Goal: Answer question/provide support: Share knowledge or assist other users

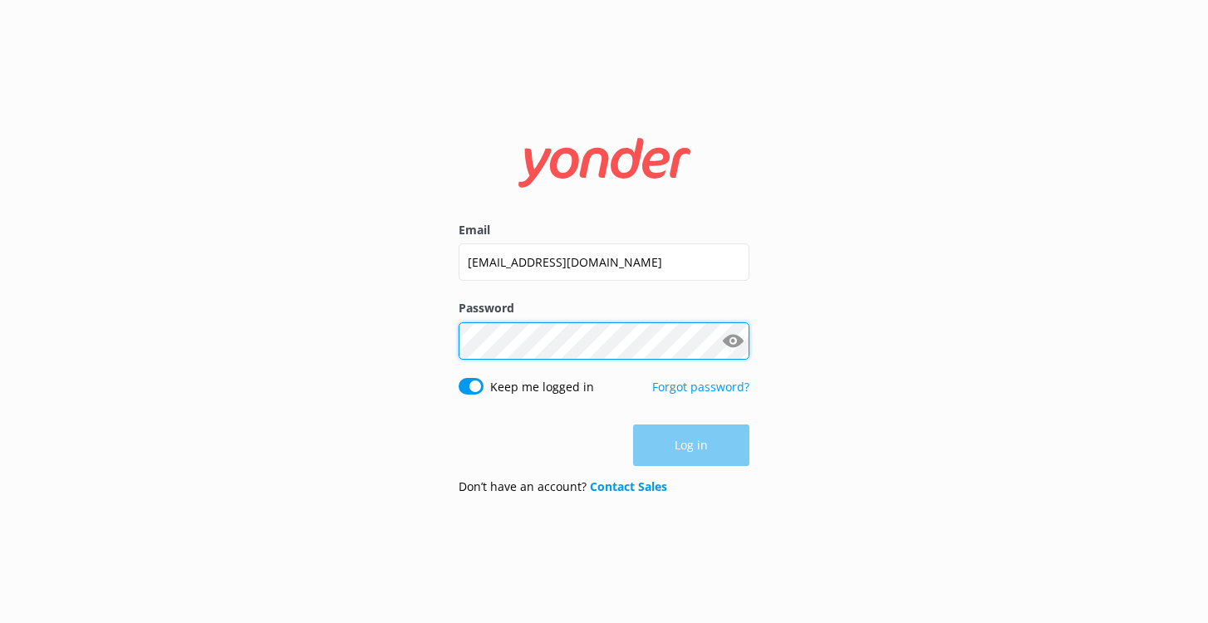
click at [691, 445] on button "Log in" at bounding box center [691, 445] width 116 height 42
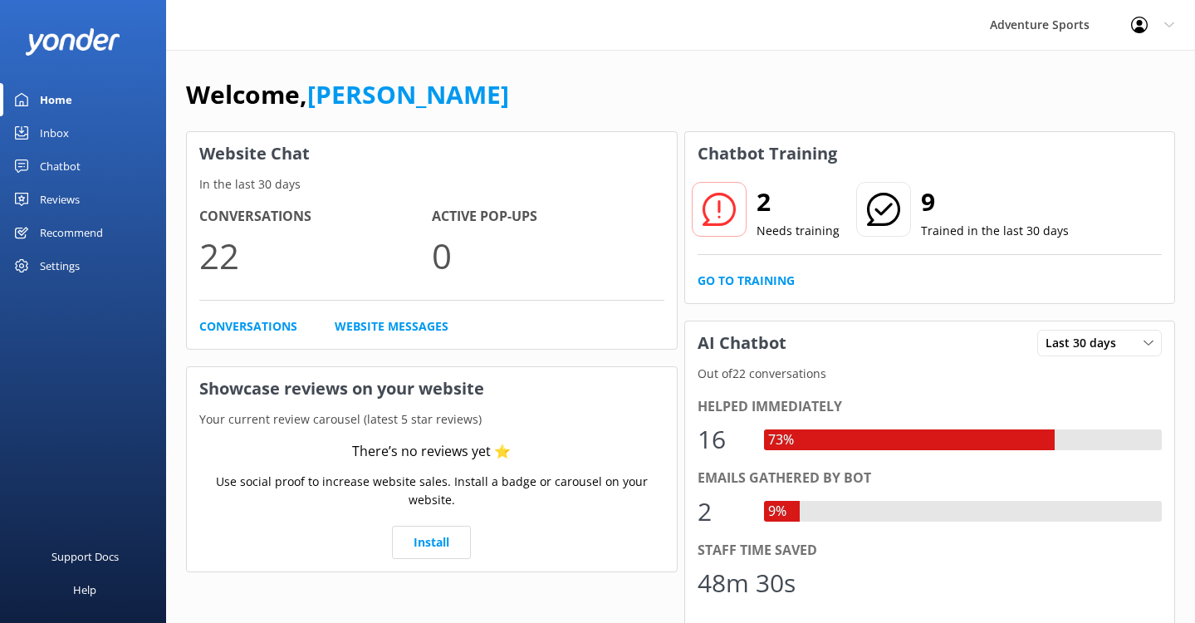
click at [62, 167] on div "Chatbot" at bounding box center [60, 165] width 41 height 33
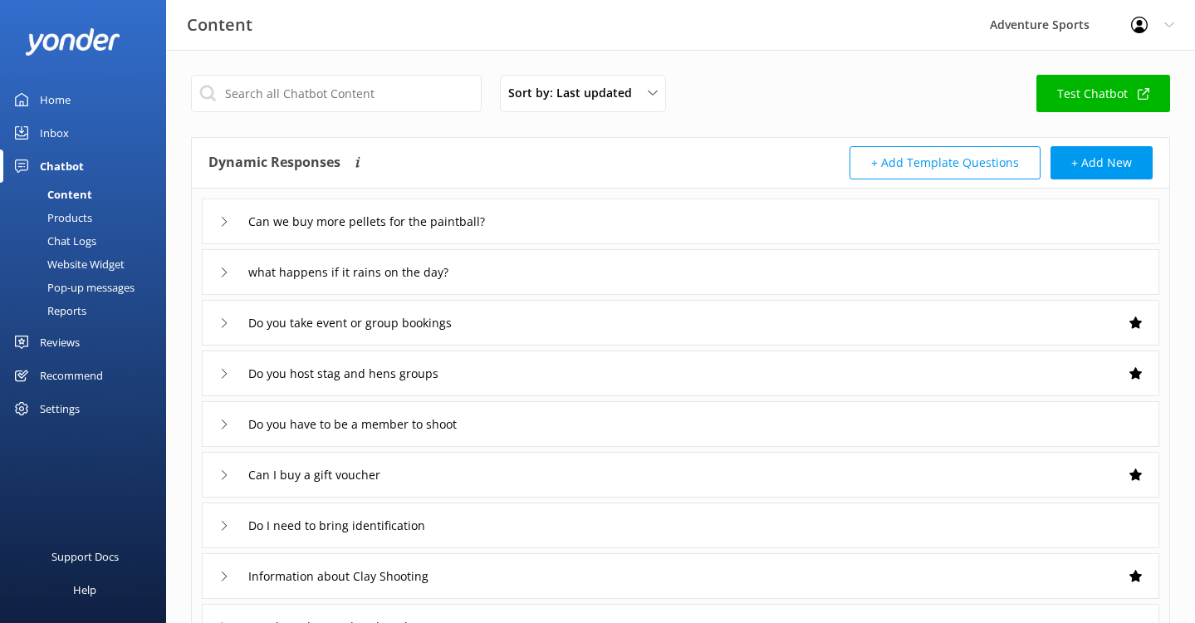
click at [233, 275] on div "what happens if it rains on the day?" at bounding box center [348, 271] width 259 height 27
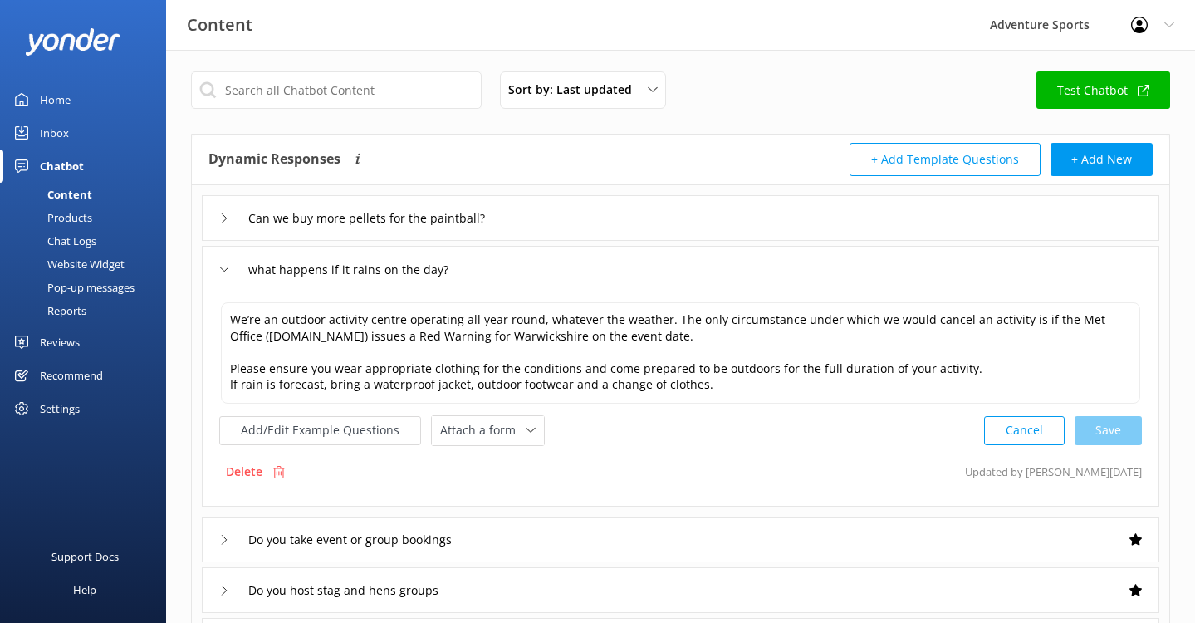
scroll to position [43, 0]
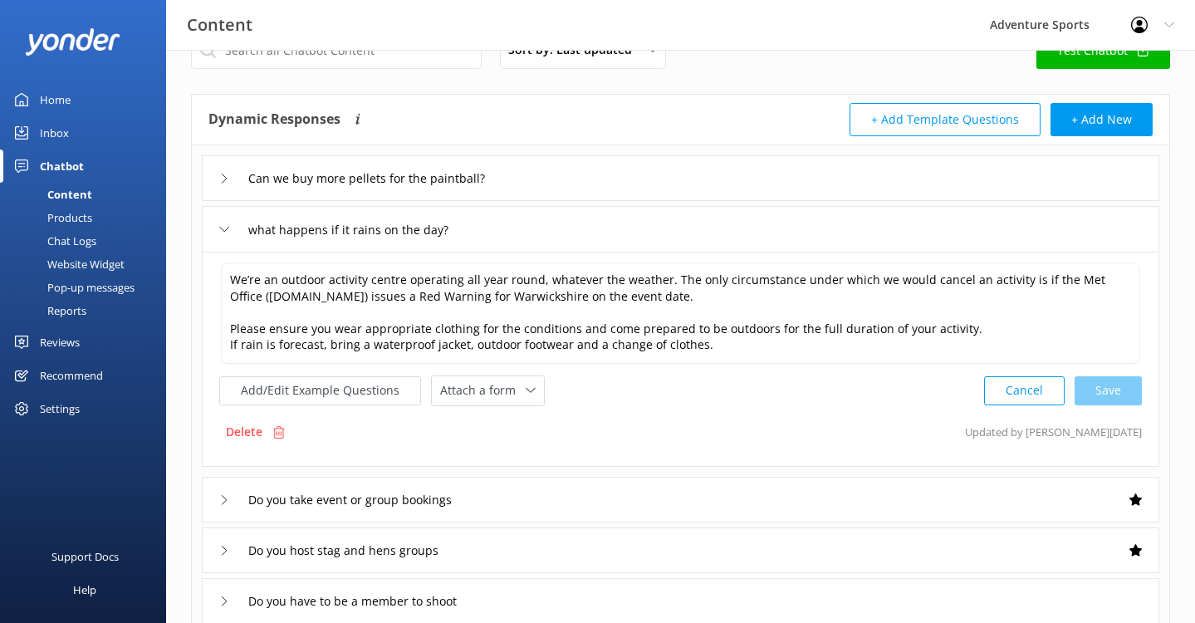
click at [65, 100] on div "Home" at bounding box center [55, 99] width 31 height 33
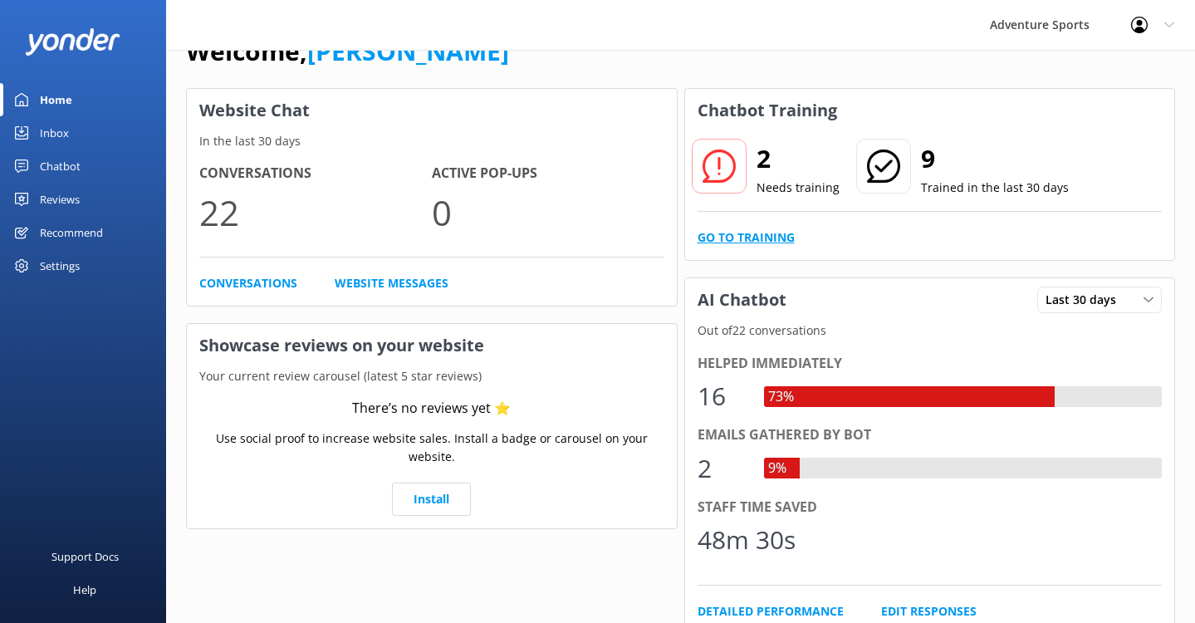
click at [754, 241] on link "Go to Training" at bounding box center [746, 237] width 97 height 18
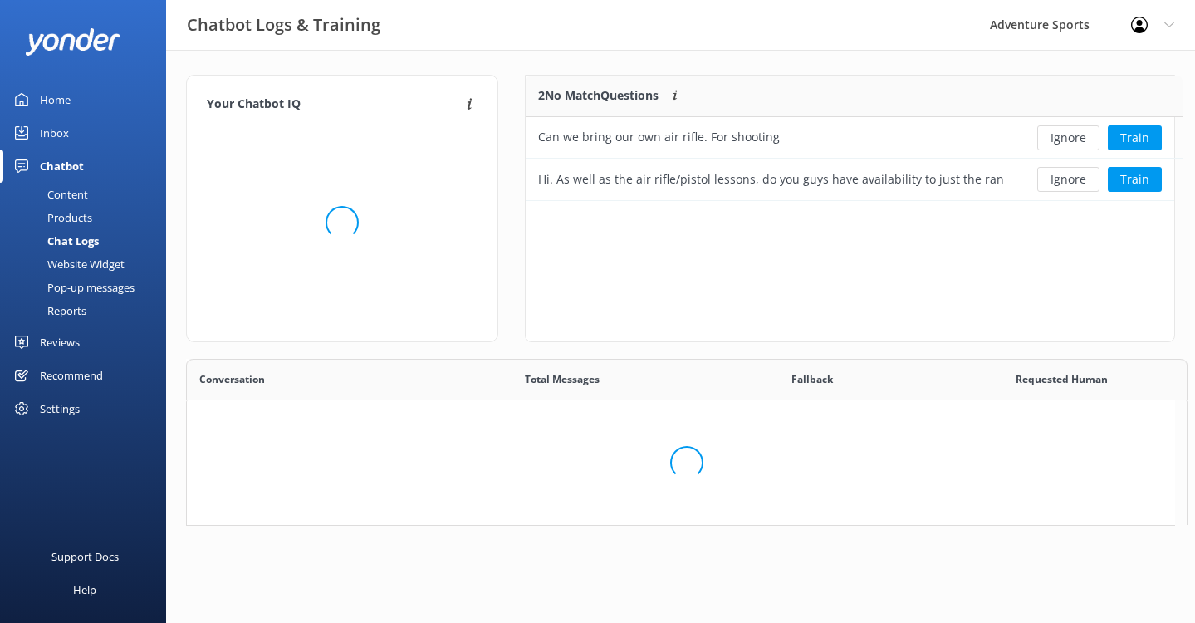
scroll to position [113, 637]
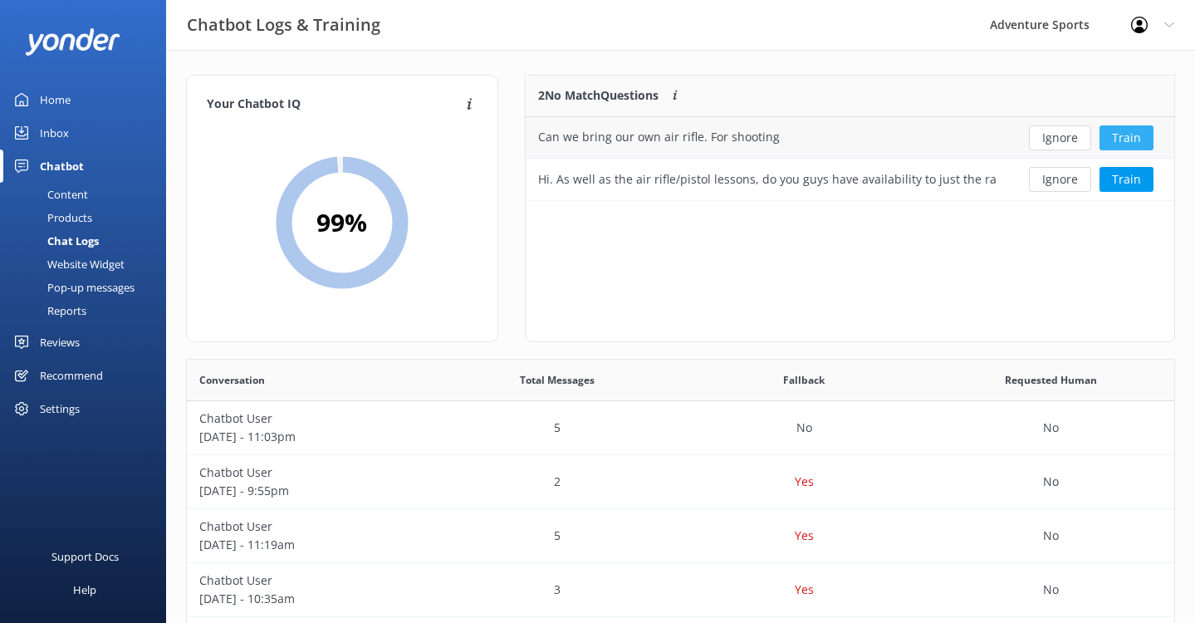
click at [1135, 135] on button "Train" at bounding box center [1127, 137] width 54 height 25
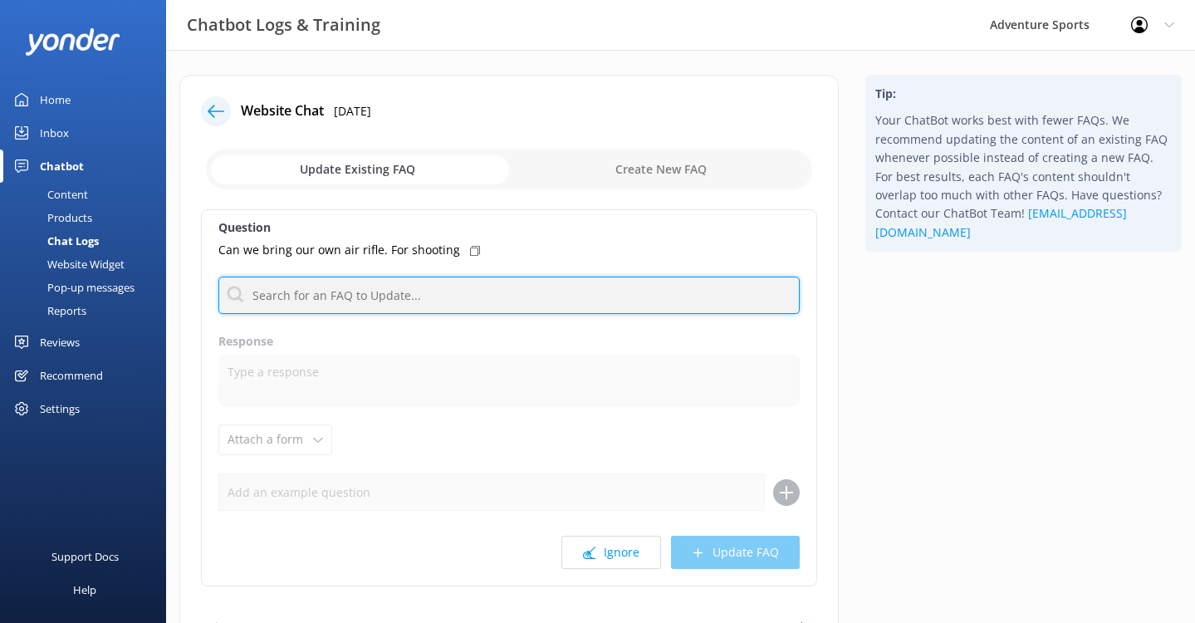
click at [326, 299] on input "text" at bounding box center [508, 295] width 581 height 37
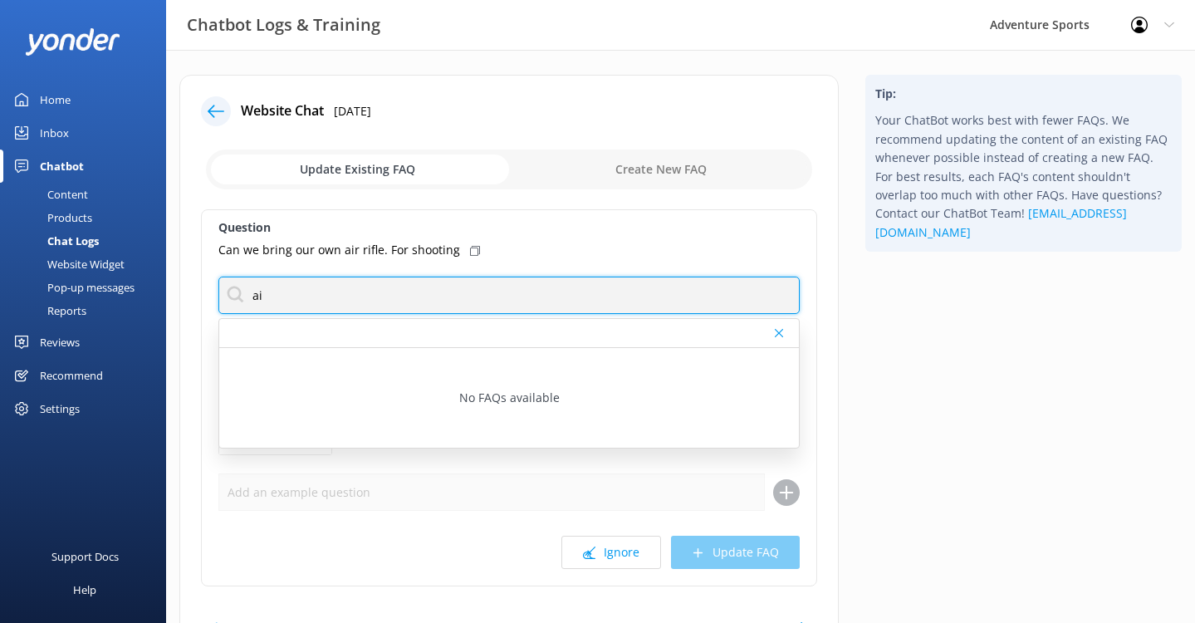
type input "a"
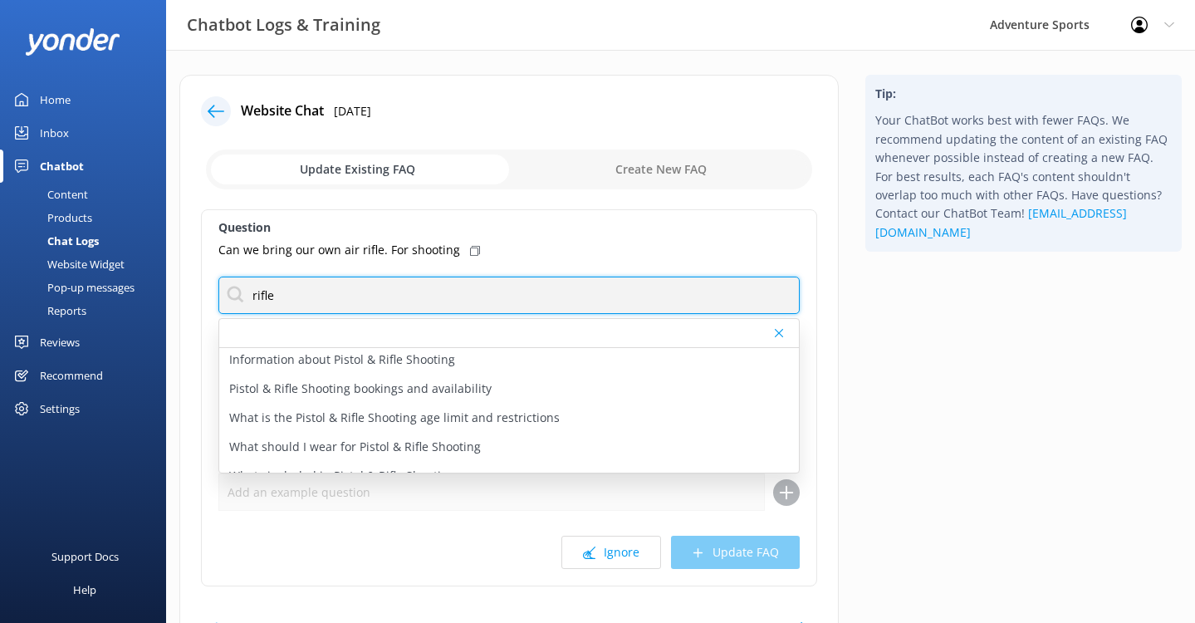
scroll to position [108, 0]
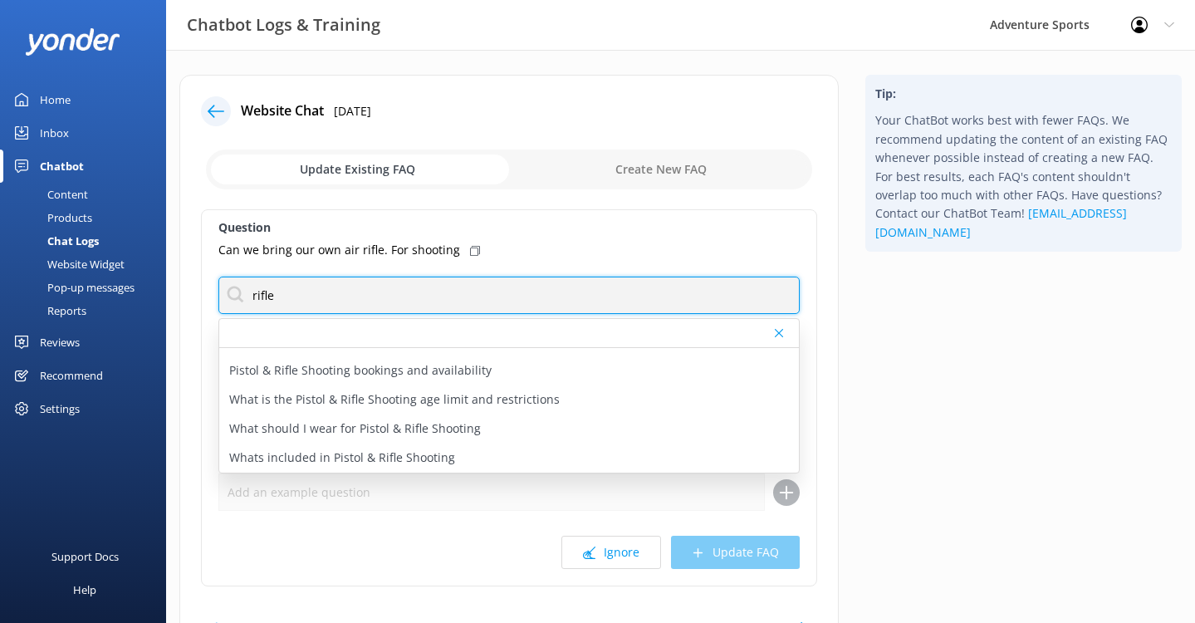
type input "rifle"
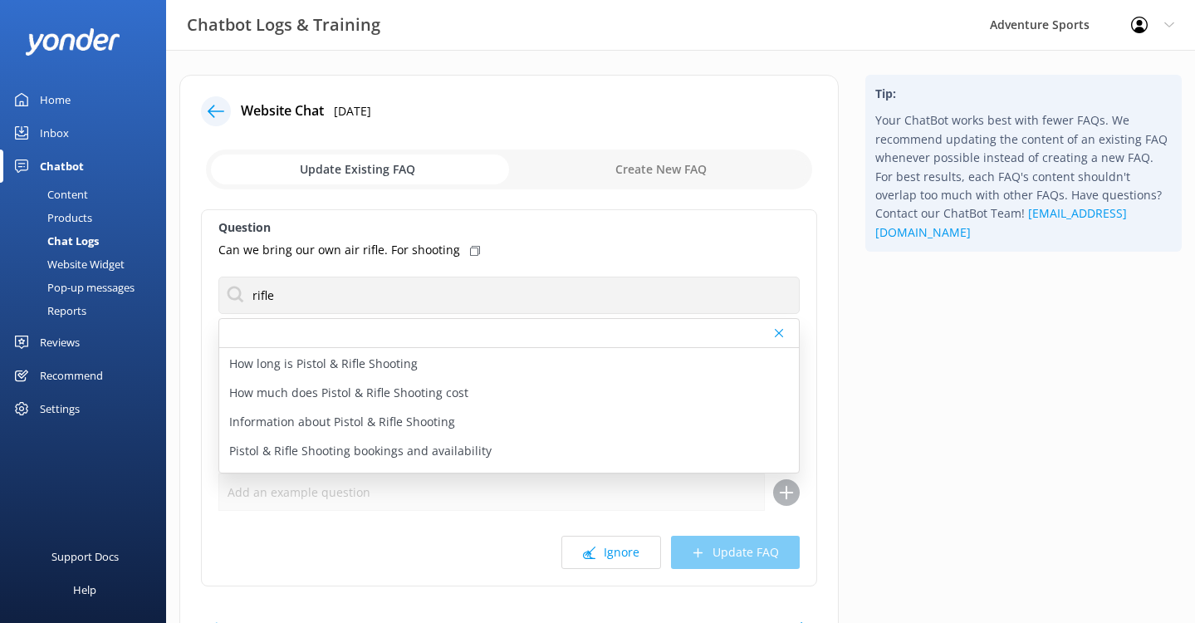
scroll to position [0, 0]
click at [663, 174] on input "checkbox" at bounding box center [509, 169] width 606 height 40
checkbox input "true"
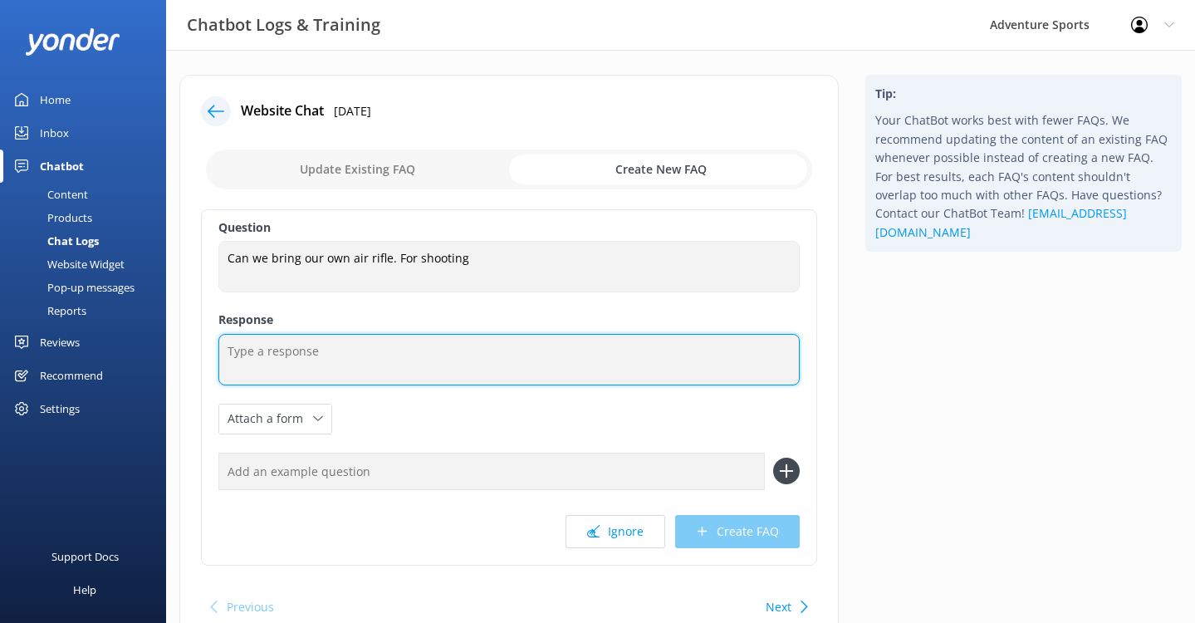
click at [329, 362] on textarea at bounding box center [508, 359] width 581 height 51
type textarea "Yes you can"
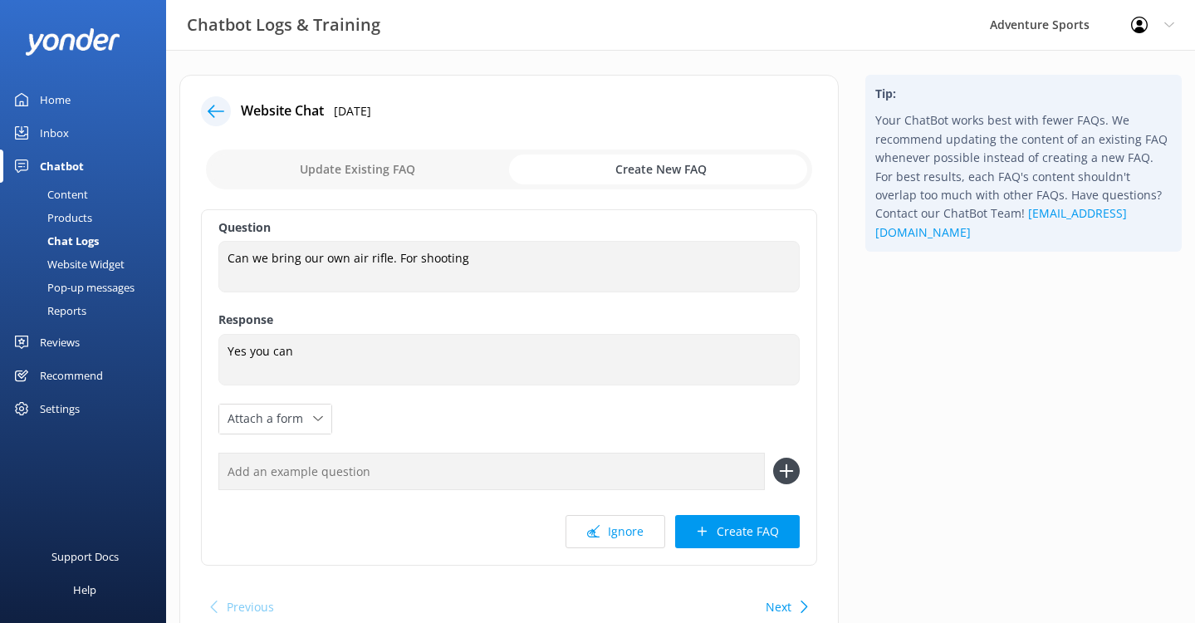
click at [219, 111] on use at bounding box center [216, 111] width 17 height 12
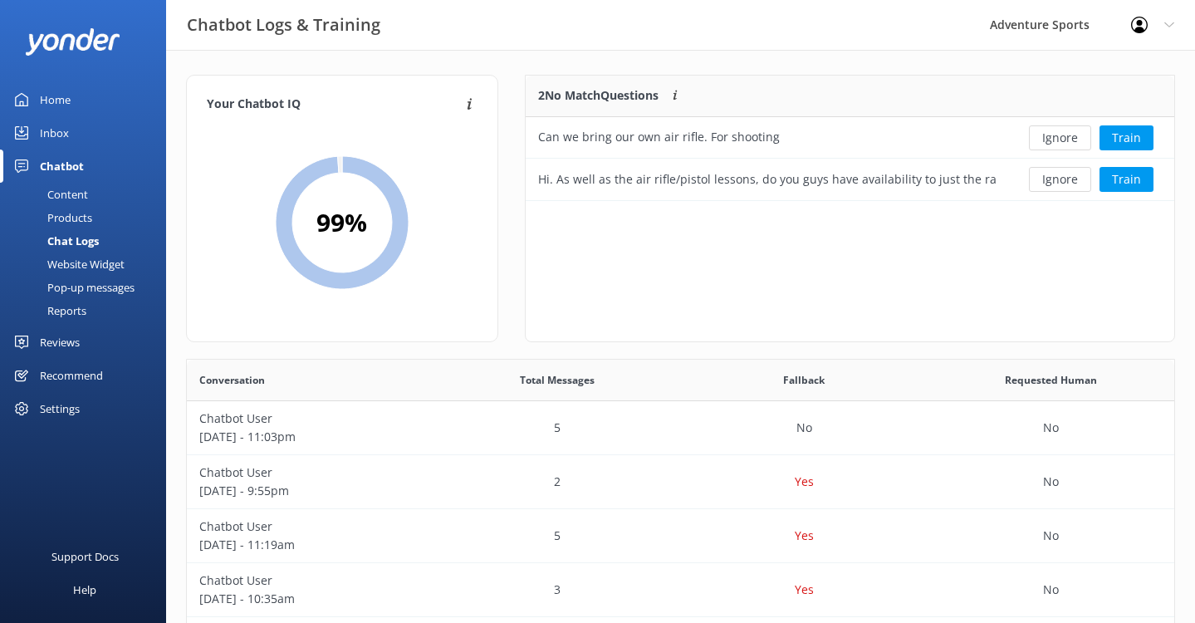
scroll to position [113, 637]
click at [69, 102] on div "Home" at bounding box center [55, 99] width 31 height 33
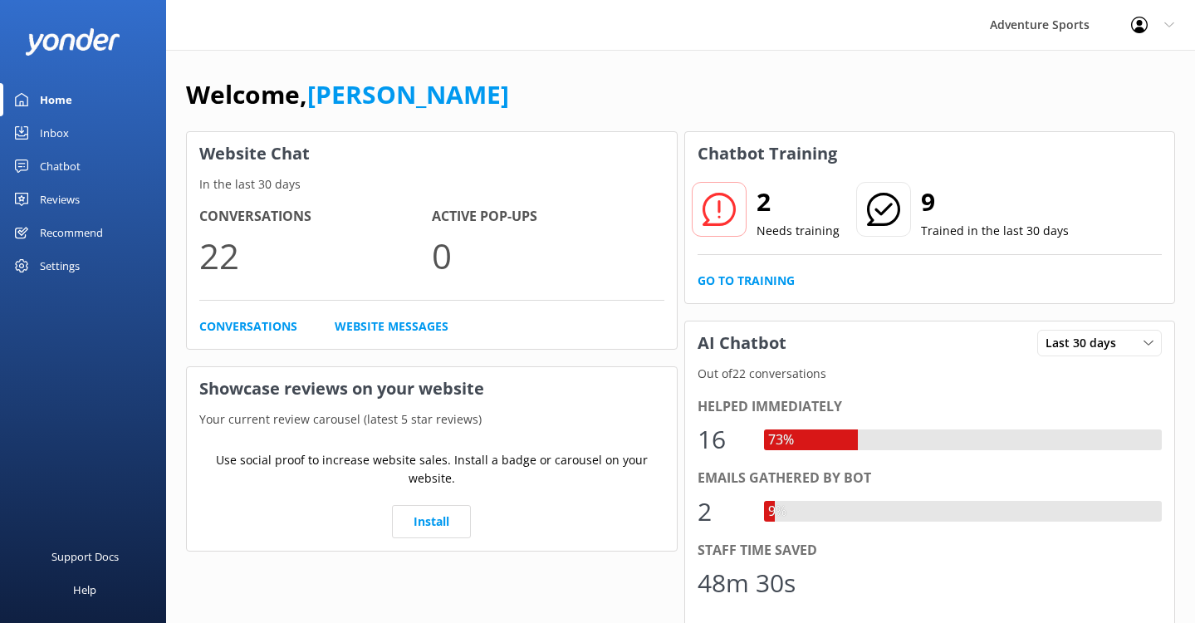
click at [64, 103] on div "Home" at bounding box center [56, 99] width 32 height 33
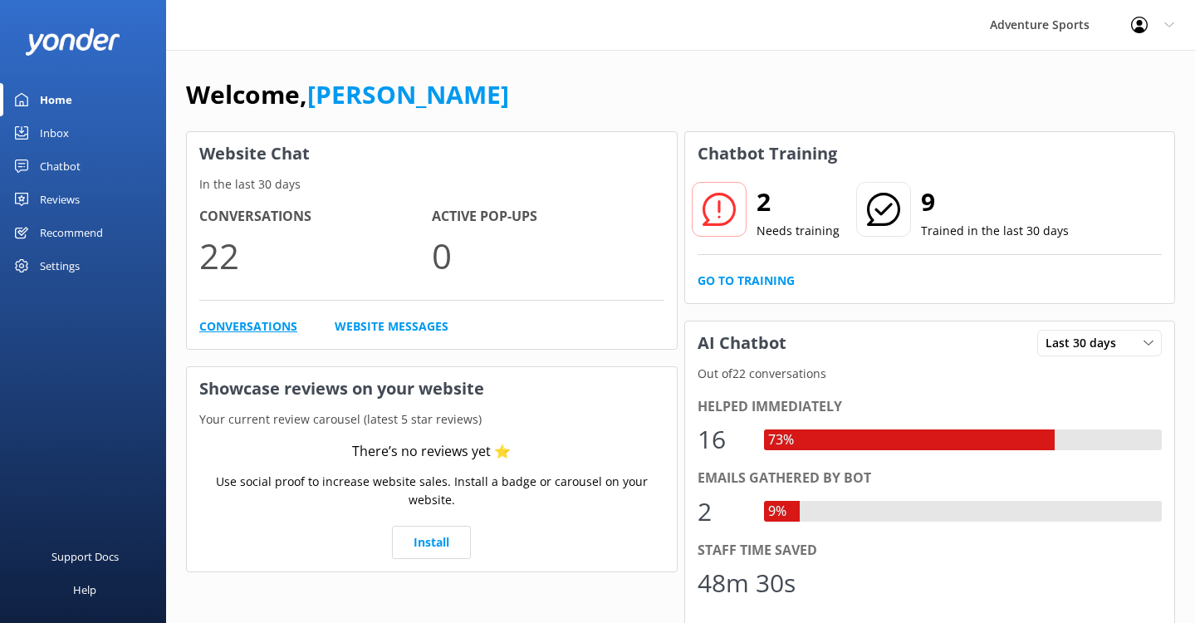
click at [226, 322] on link "Conversations" at bounding box center [248, 326] width 98 height 18
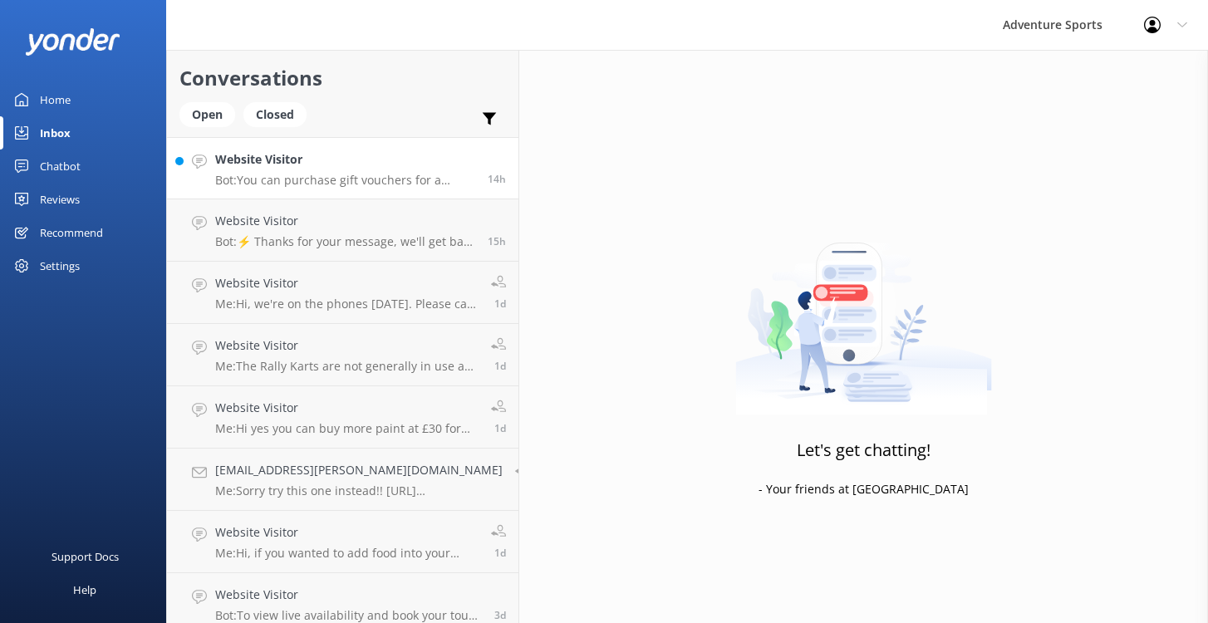
click at [288, 164] on h4 "Website Visitor" at bounding box center [345, 159] width 260 height 18
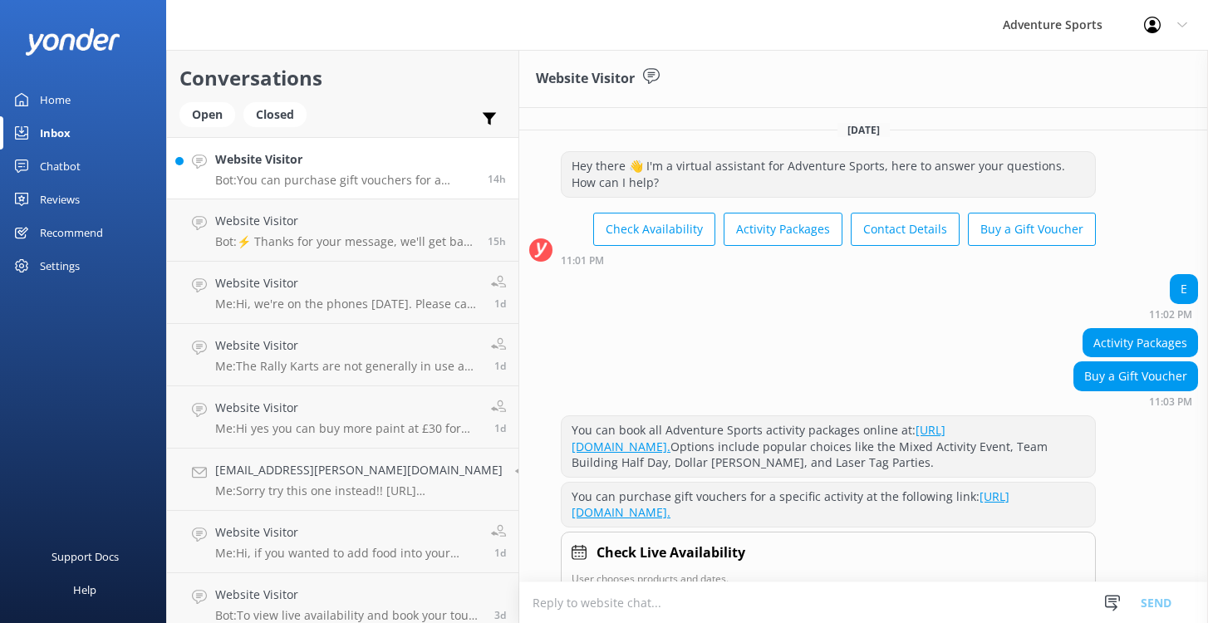
scroll to position [65, 0]
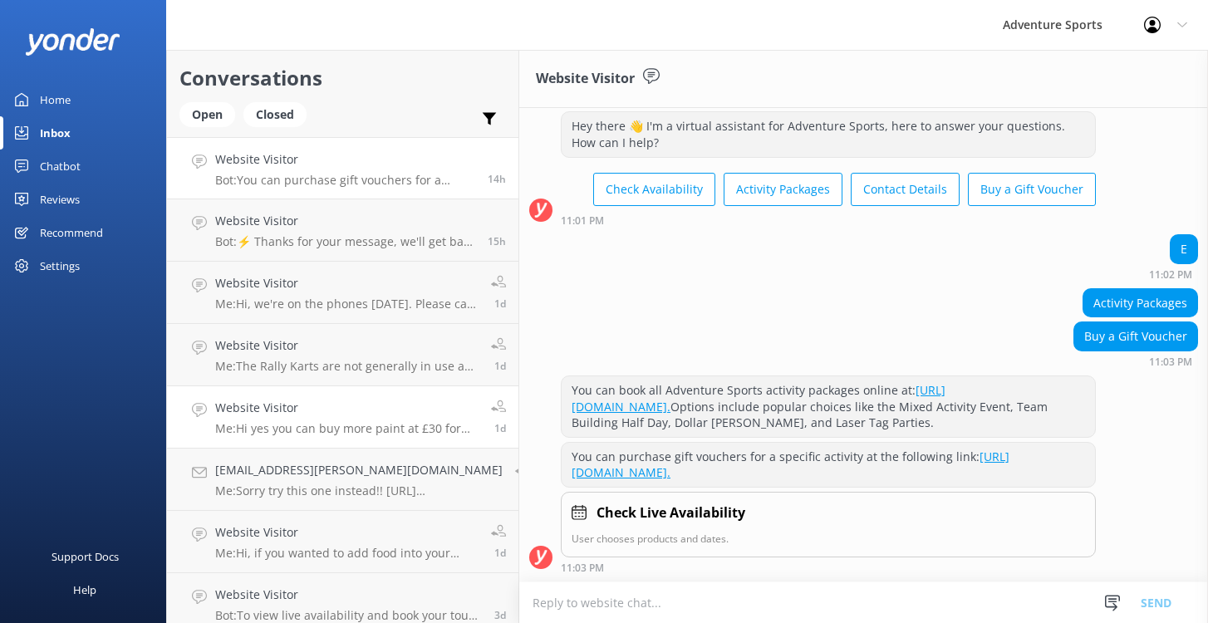
click at [360, 426] on p "Me: Hi yes you can buy more paint at £30 for 1000 paint balls, our packages are…" at bounding box center [346, 428] width 263 height 15
